Goal: Transaction & Acquisition: Purchase product/service

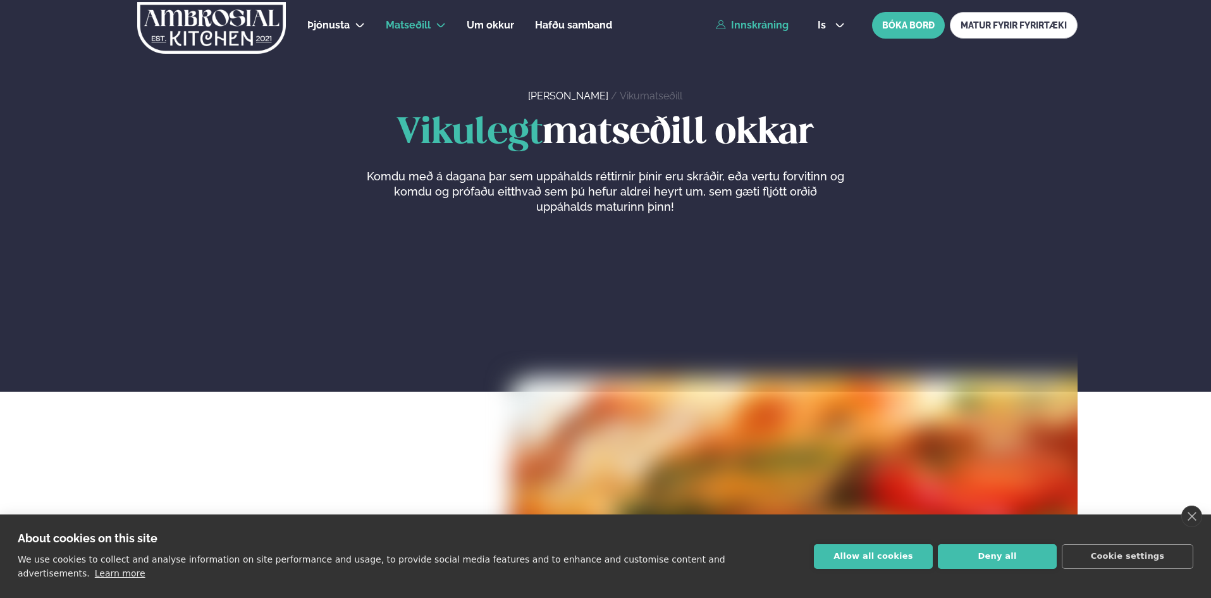
click at [770, 25] on link "Innskráning" at bounding box center [752, 25] width 73 height 11
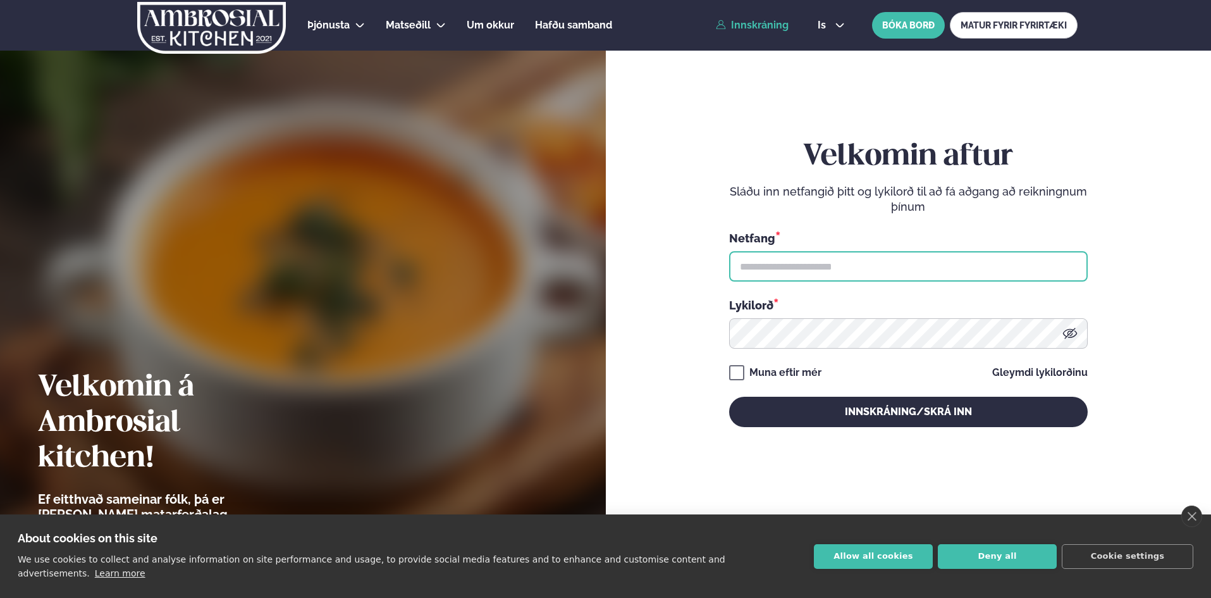
click at [804, 258] on input "text" at bounding box center [908, 266] width 359 height 30
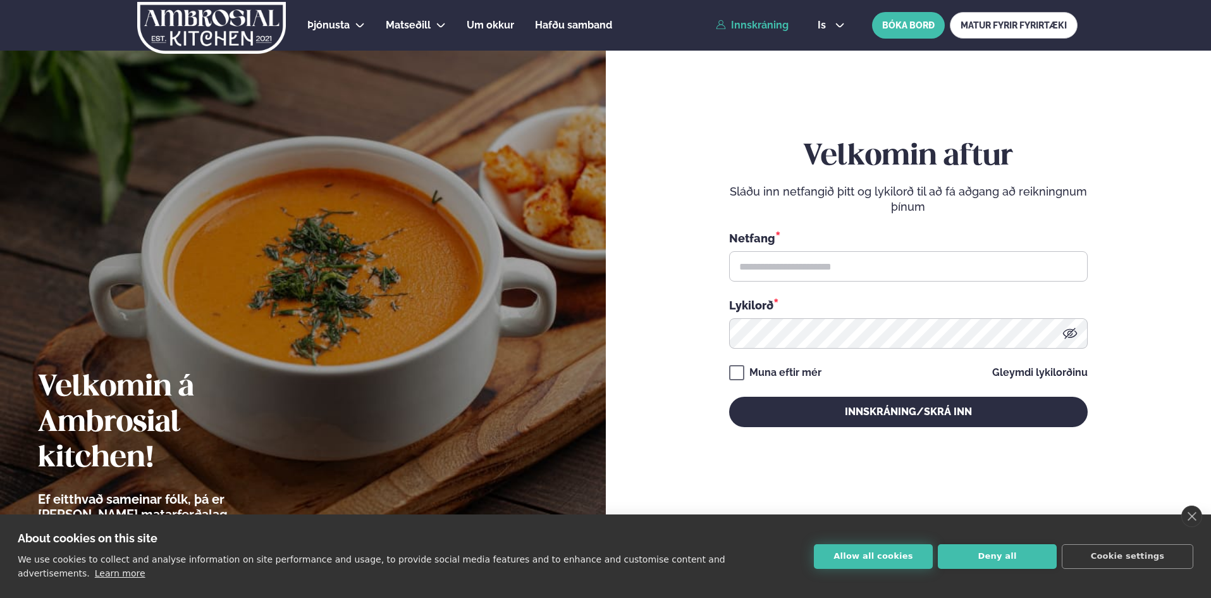
click at [898, 562] on button "Allow all cookies" at bounding box center [873, 556] width 119 height 25
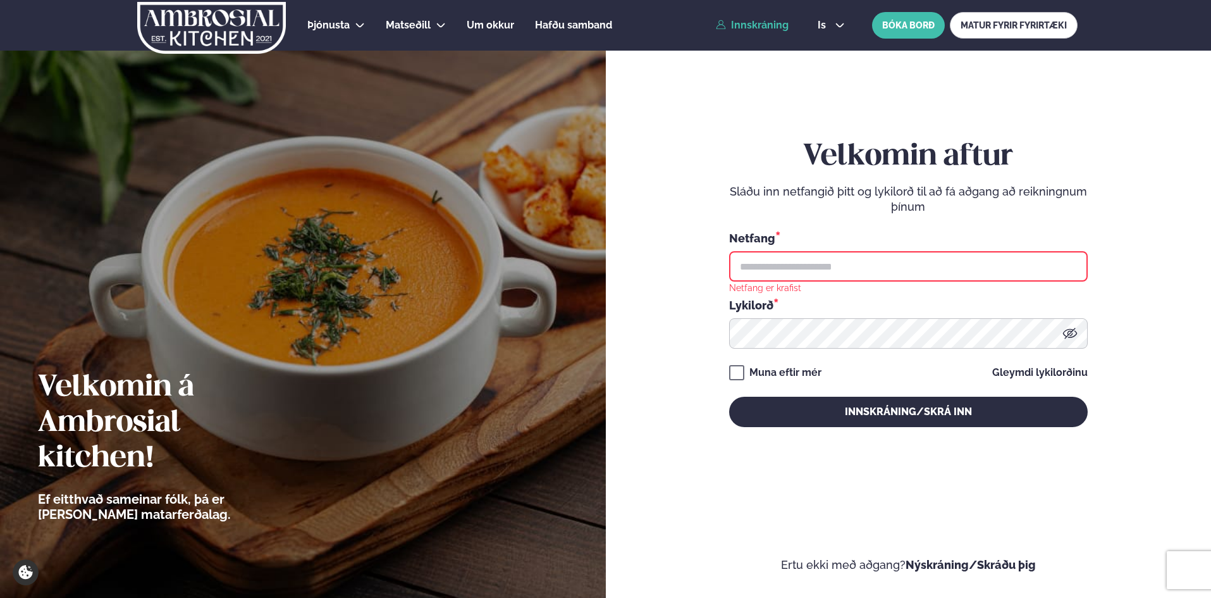
click at [758, 273] on input "text" at bounding box center [908, 266] width 359 height 30
click at [885, 266] on input "text" at bounding box center [908, 266] width 359 height 30
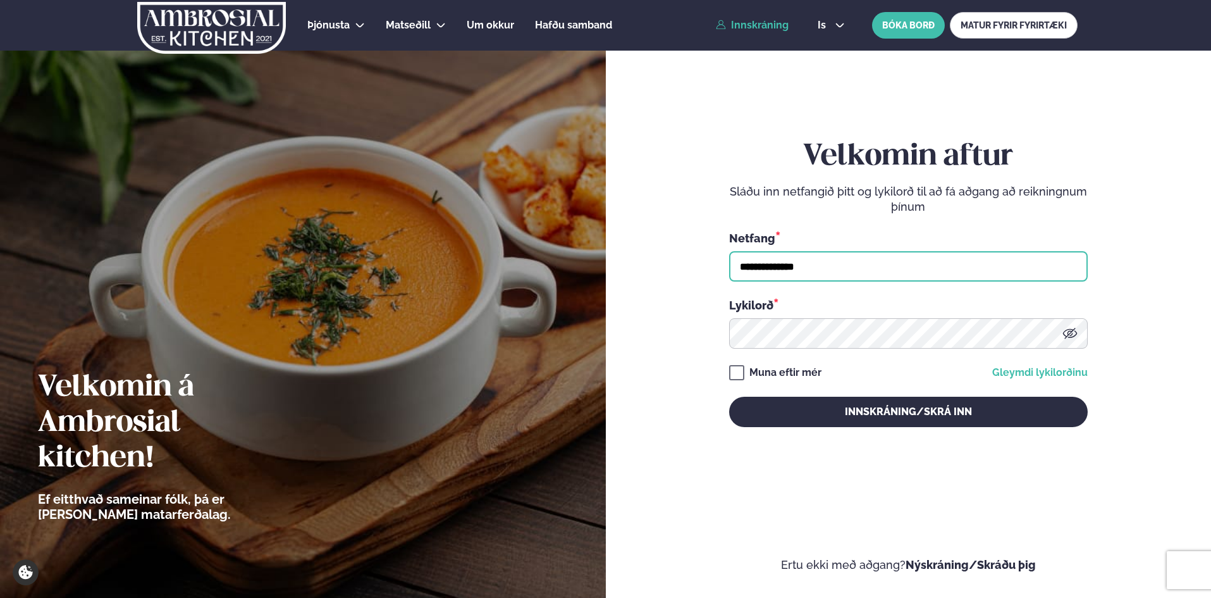
type input "**********"
click at [1061, 372] on link "Gleymdi lykilorðinu" at bounding box center [1039, 372] width 95 height 10
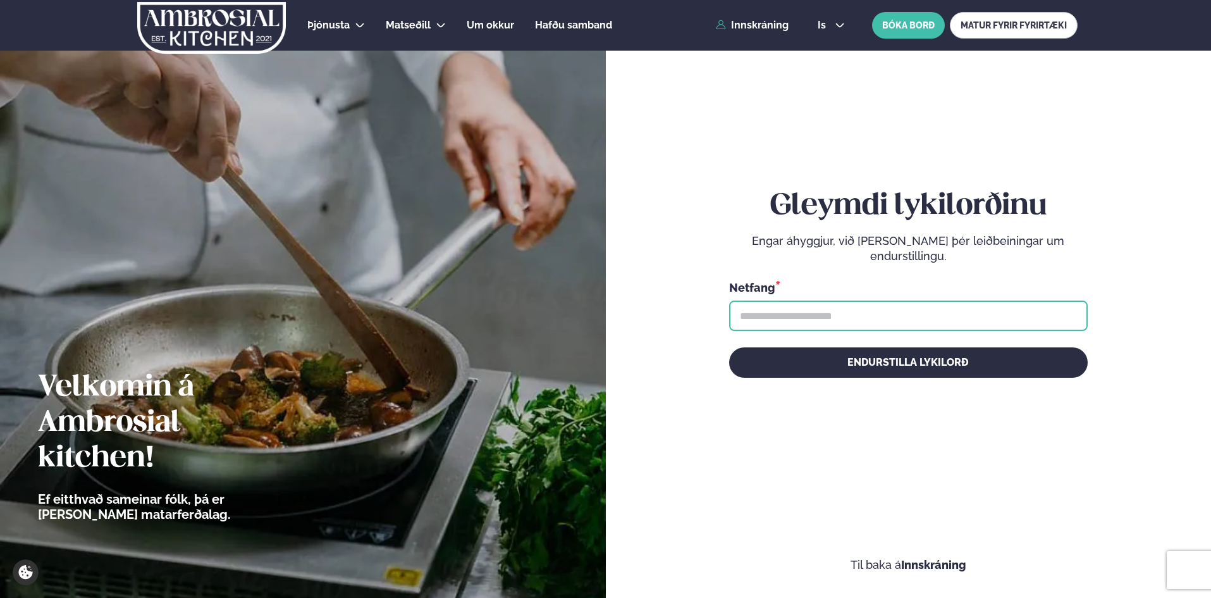
drag, startPoint x: 889, startPoint y: 318, endPoint x: 898, endPoint y: 321, distance: 9.2
click at [895, 319] on input "text" at bounding box center [908, 315] width 359 height 30
type input "**********"
click at [729, 347] on button "Endurstilla lykilorð" at bounding box center [908, 362] width 359 height 30
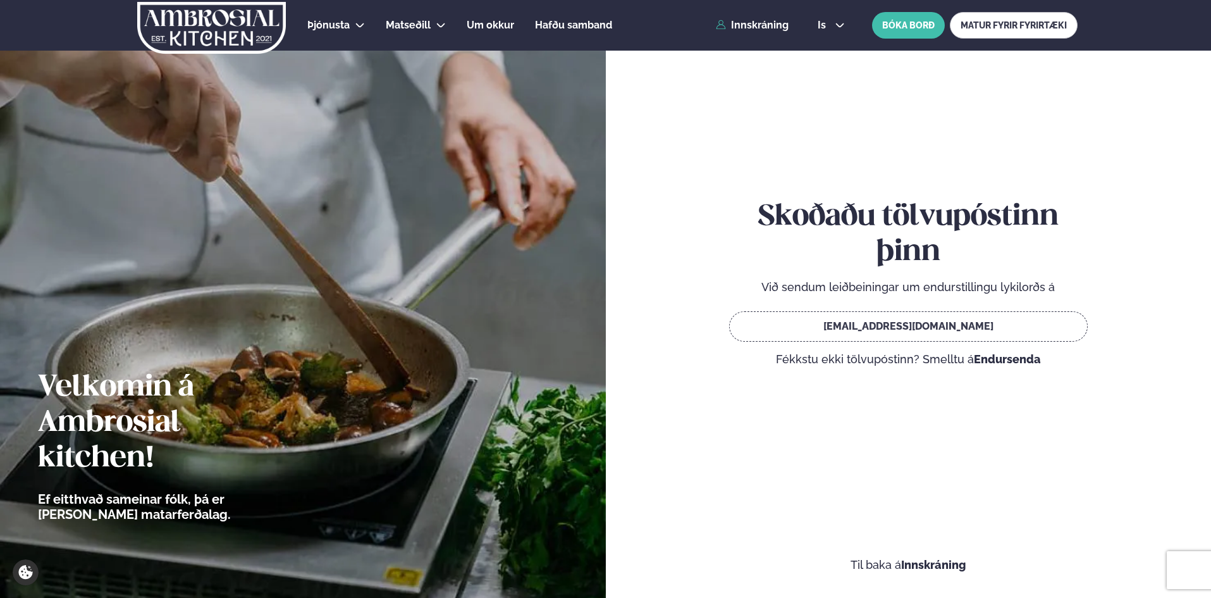
click at [998, 360] on link "Endursenda" at bounding box center [1007, 358] width 67 height 13
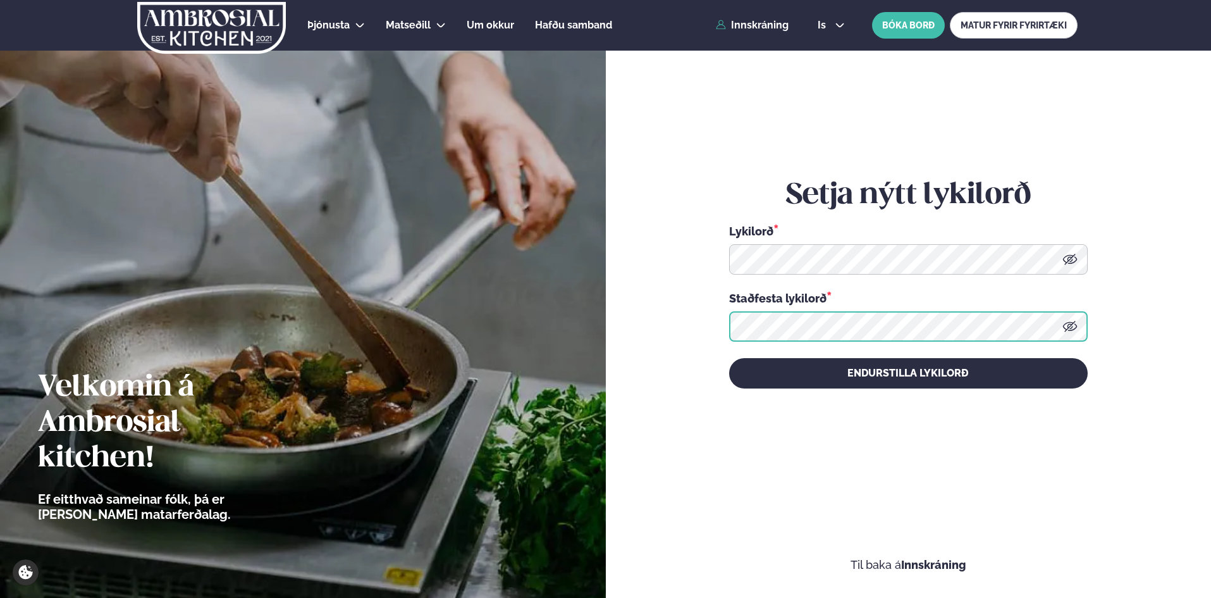
click at [729, 358] on button "Endurstilla lykilorð" at bounding box center [908, 373] width 359 height 30
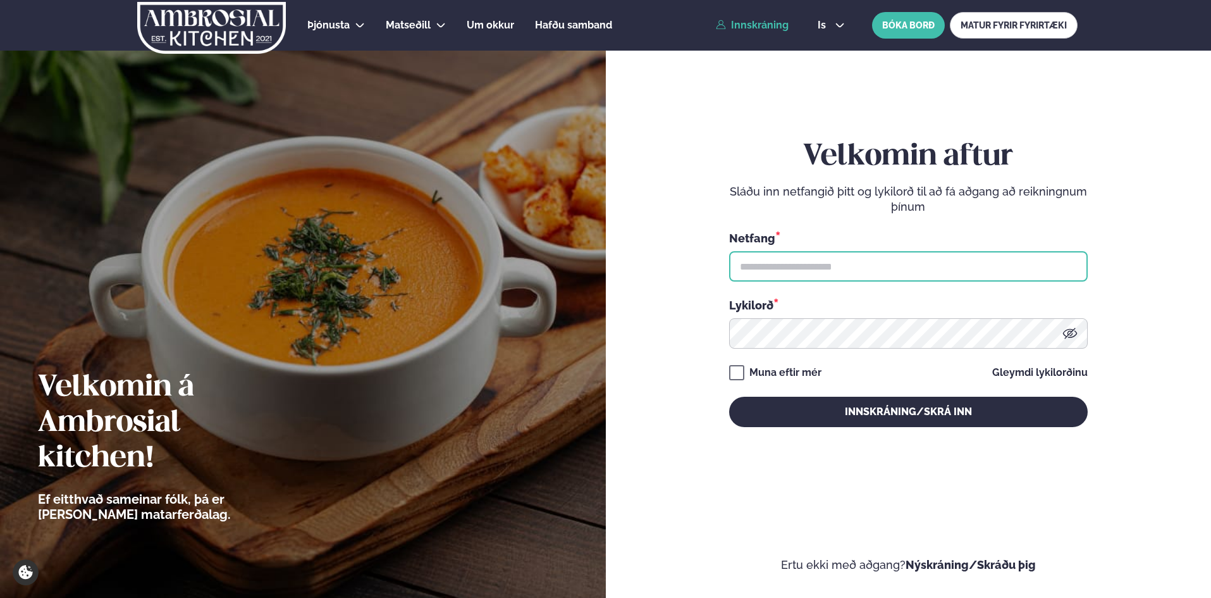
click at [870, 260] on input "text" at bounding box center [908, 266] width 359 height 30
type input "**********"
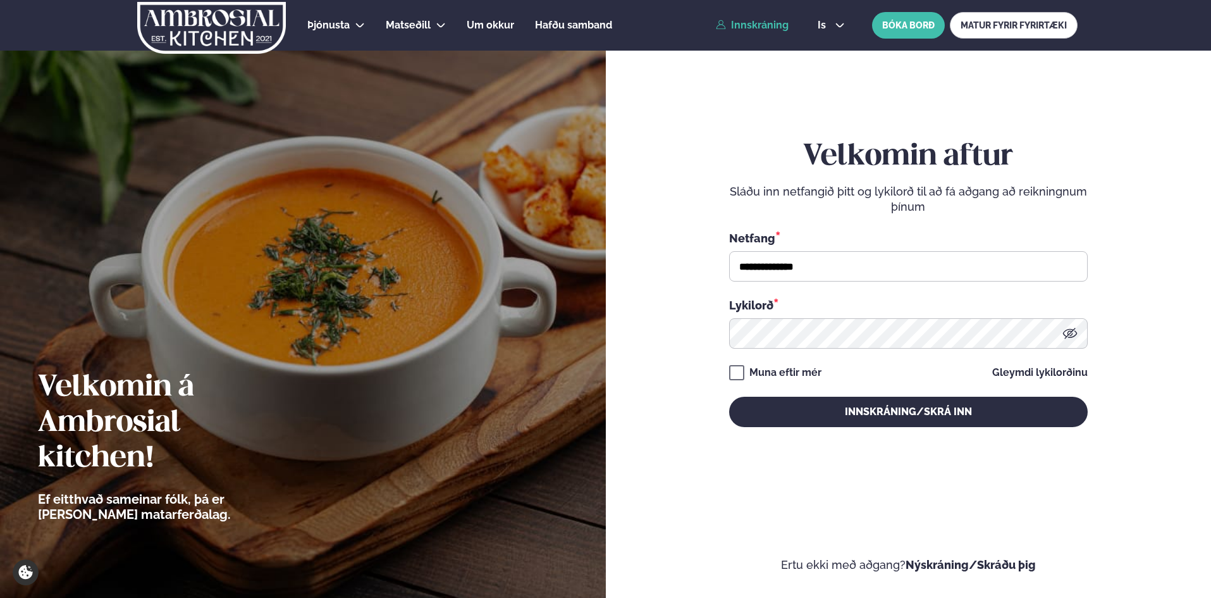
click at [739, 364] on div "**********" at bounding box center [908, 283] width 359 height 288
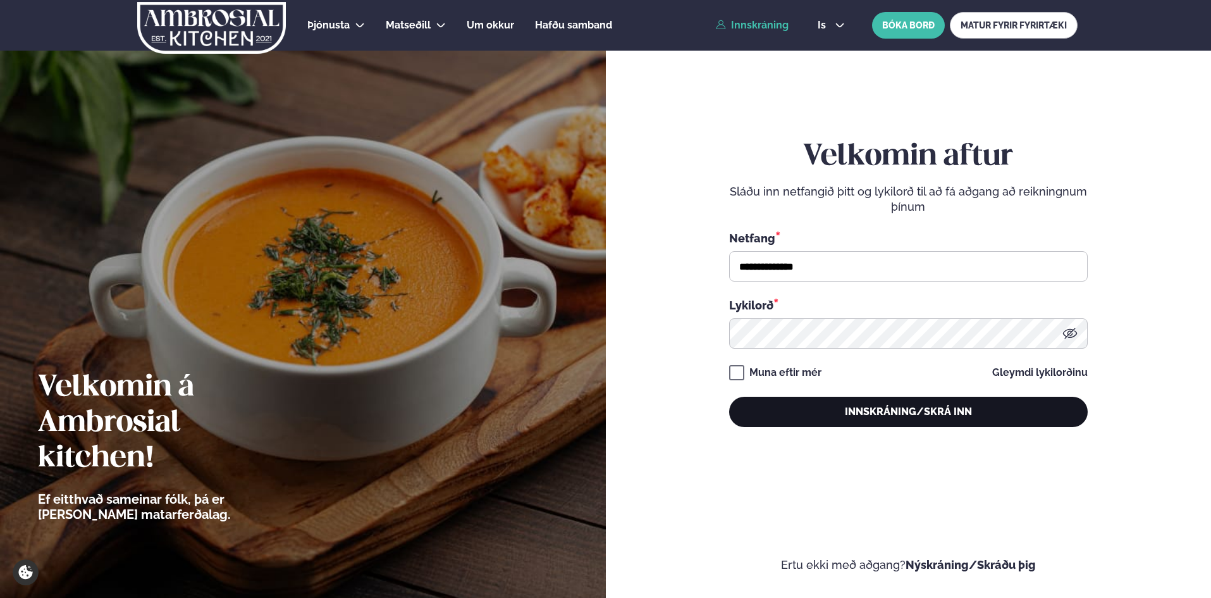
click at [897, 410] on button "Innskráning/Skrá inn" at bounding box center [908, 411] width 359 height 30
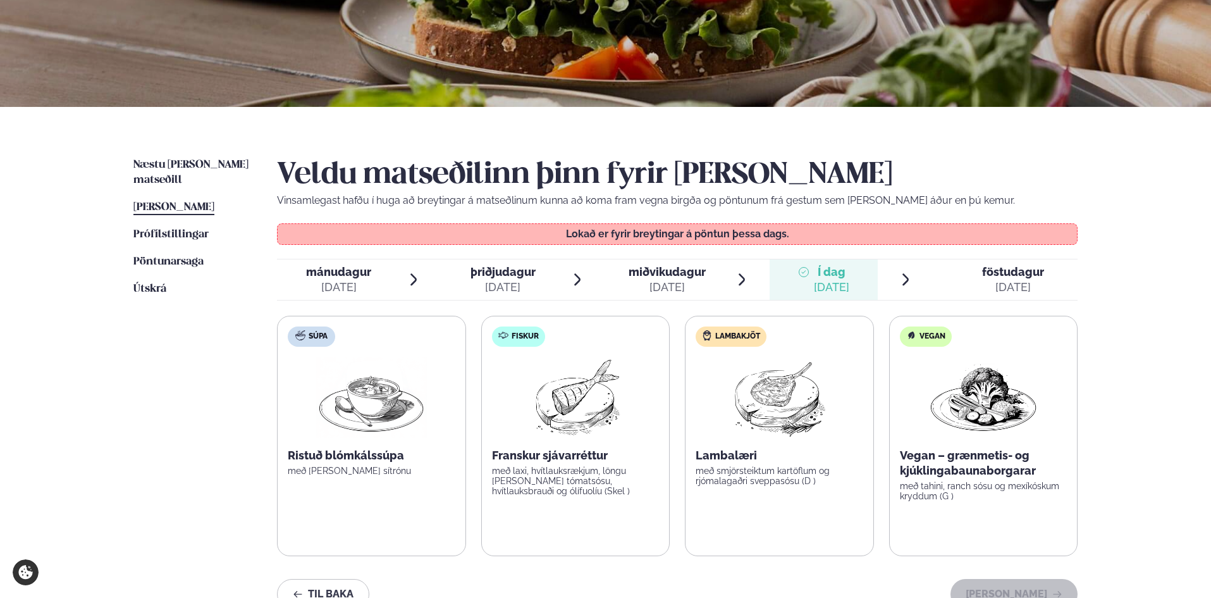
scroll to position [253, 0]
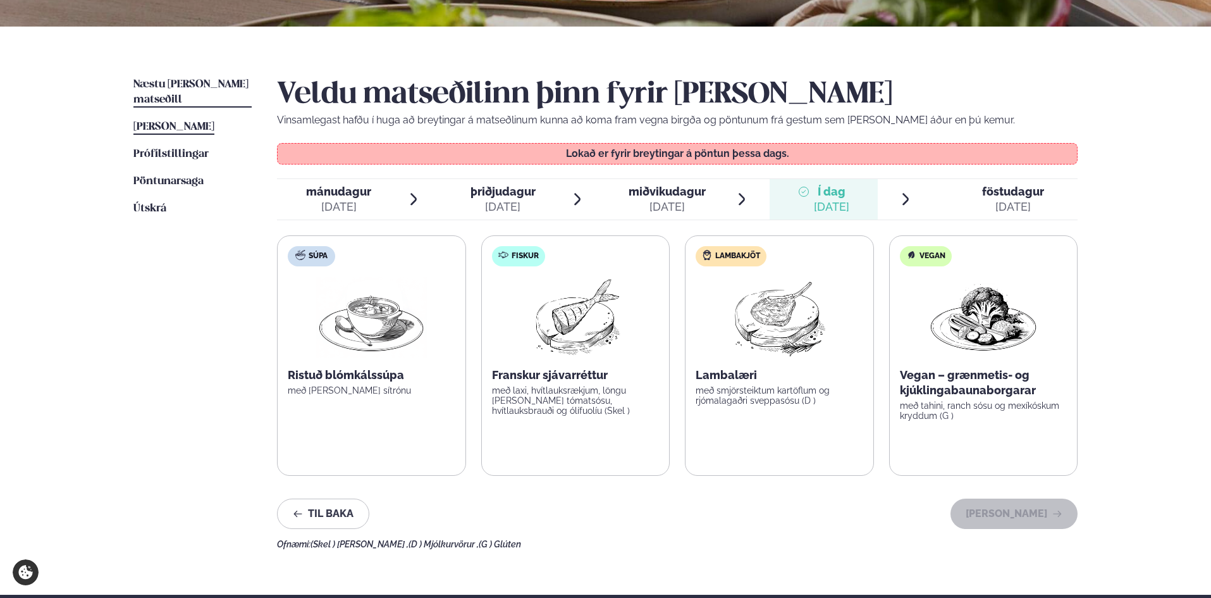
click at [226, 89] on span "Næstu viku matseðill" at bounding box center [190, 92] width 115 height 26
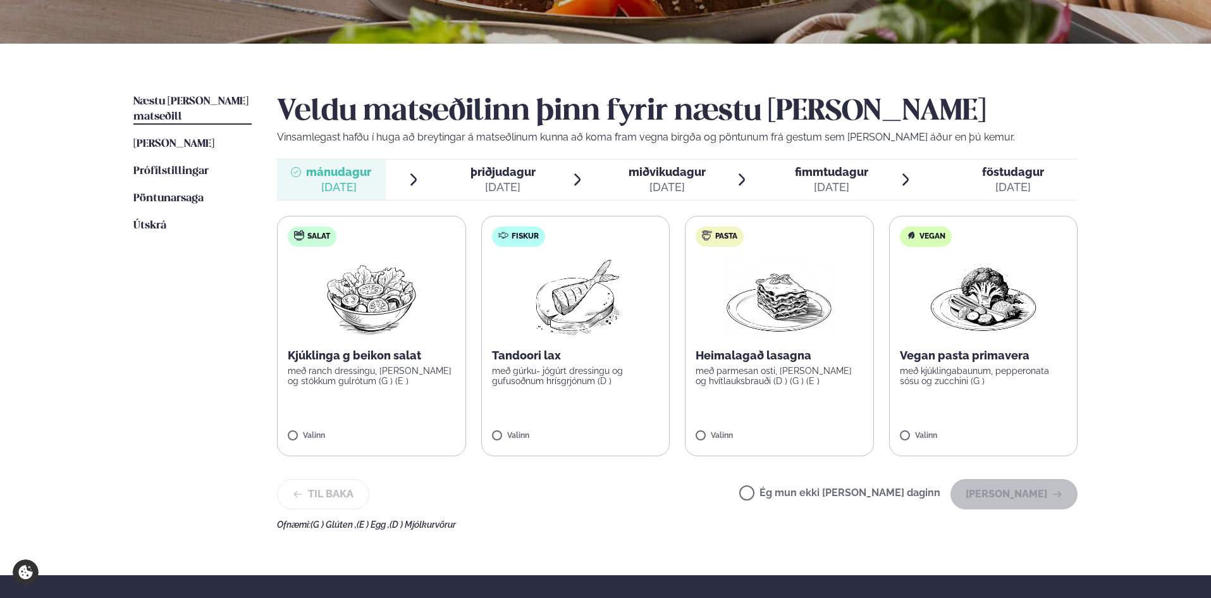
scroll to position [253, 0]
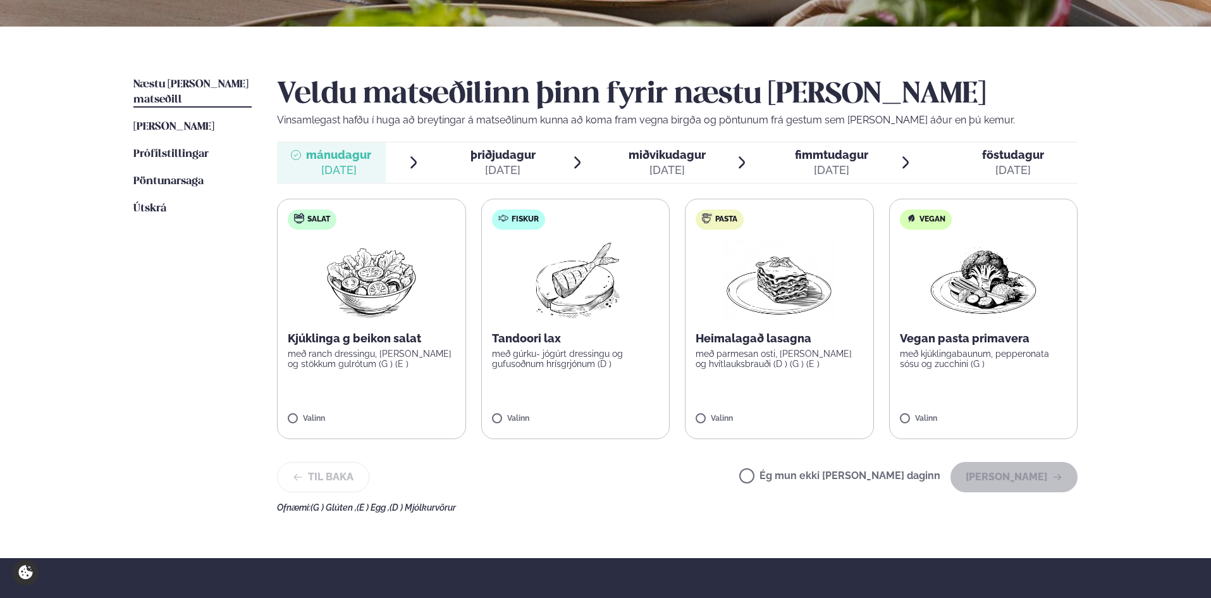
click at [789, 331] on p "Heimalagað lasagna" at bounding box center [780, 338] width 168 height 15
click at [1038, 486] on button "Halda áfram" at bounding box center [1013, 477] width 127 height 30
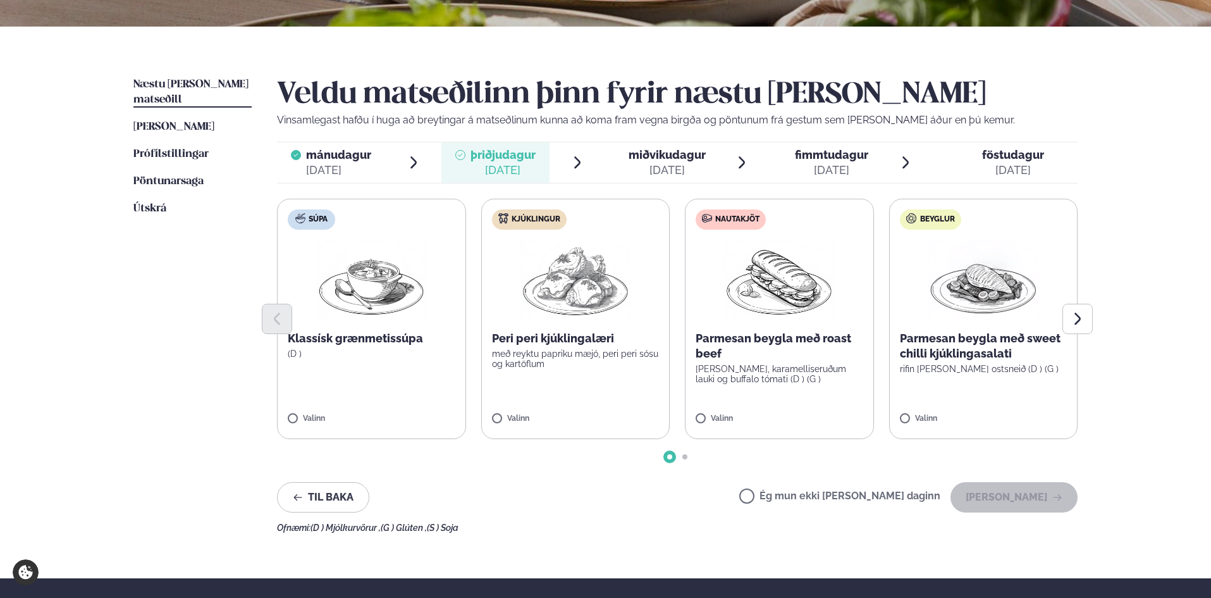
click at [679, 169] on div "sep. 24" at bounding box center [667, 170] width 77 height 15
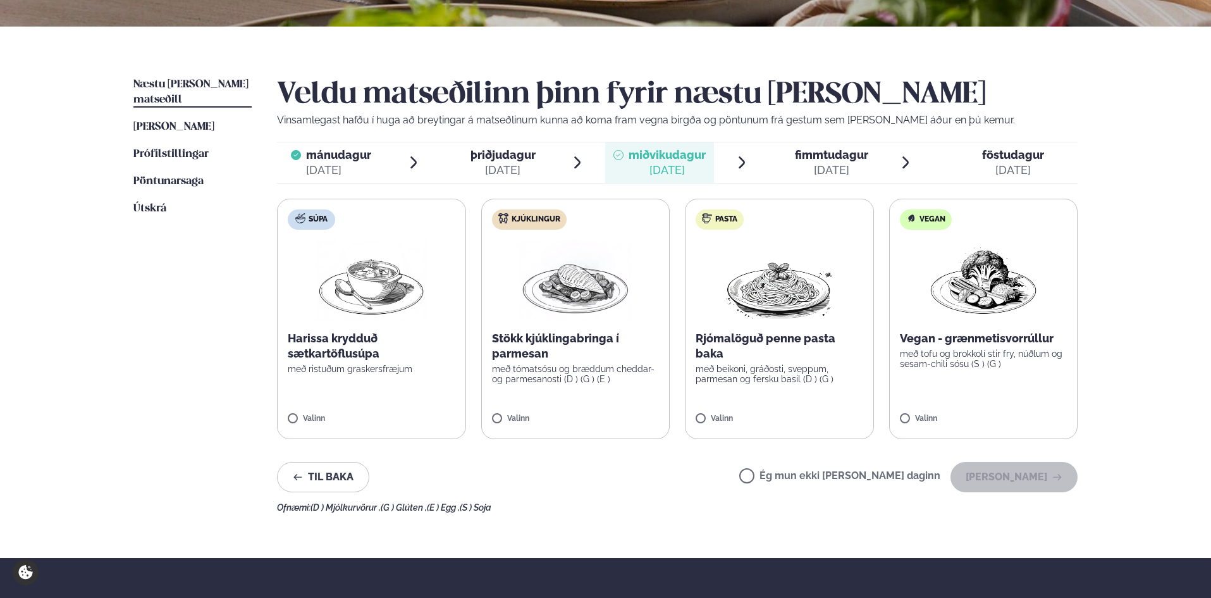
click at [787, 479] on label "Ég mun ekki borða þann daginn" at bounding box center [839, 476] width 201 height 13
click at [1007, 485] on button "Halda áfram" at bounding box center [1013, 477] width 127 height 30
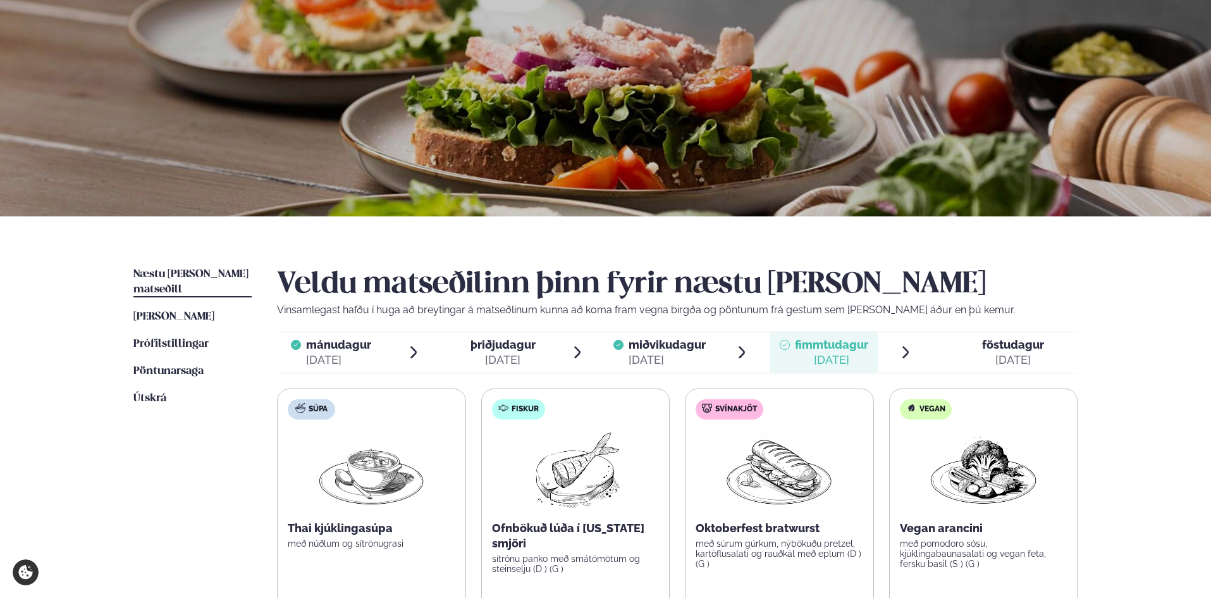
scroll to position [0, 0]
